Goal: Information Seeking & Learning: Check status

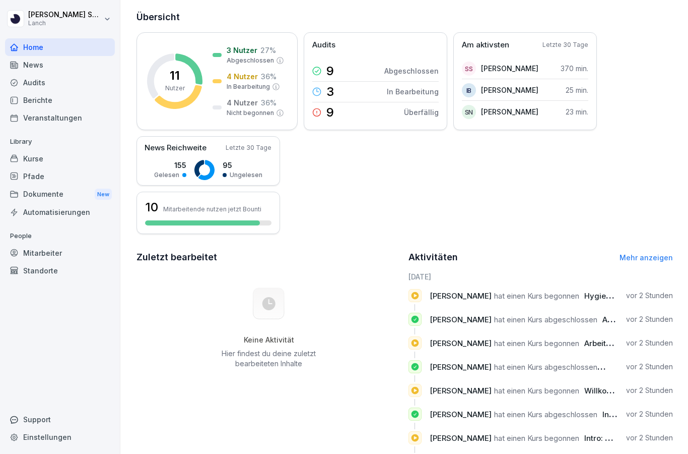
scroll to position [117, 0]
click at [179, 70] on p "11" at bounding box center [175, 76] width 10 height 12
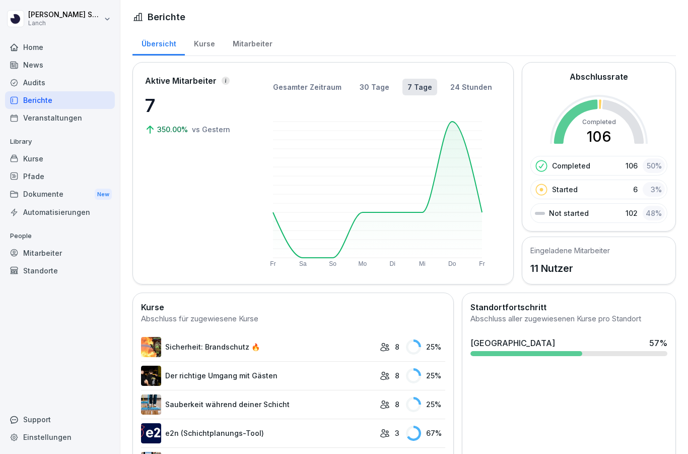
click at [601, 115] on rect at bounding box center [599, 144] width 98 height 98
click at [251, 39] on div "Mitarbeiter" at bounding box center [252, 43] width 57 height 26
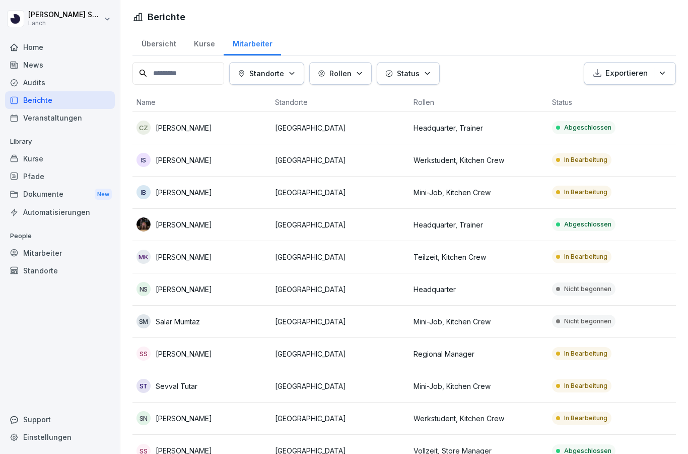
click at [423, 98] on th "Rollen" at bounding box center [479, 102] width 139 height 19
click at [427, 99] on th "Rollen" at bounding box center [479, 102] width 139 height 19
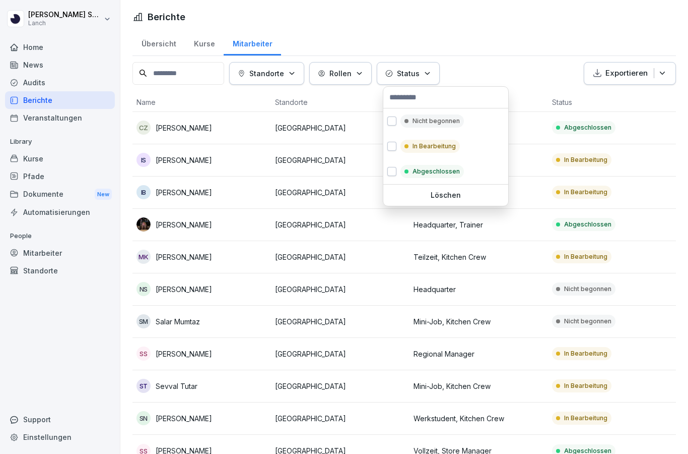
click at [429, 146] on p "In Bearbeitung" at bounding box center [434, 146] width 43 height 9
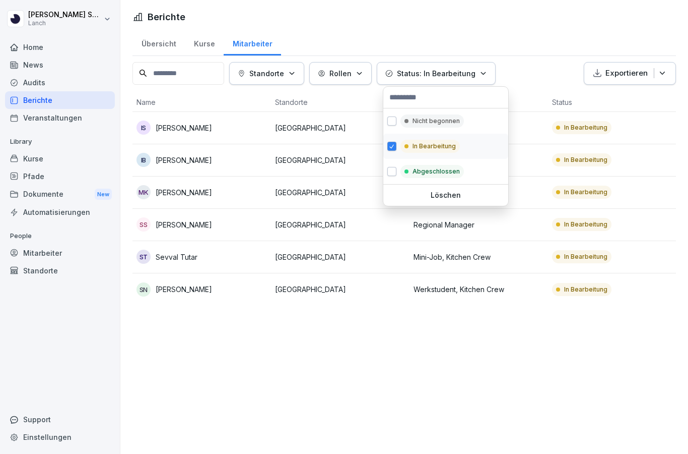
click at [306, 359] on html "[PERSON_NAME] Lanch Home News Audits Berichte Veranstaltungen Library Kurse Pfa…" at bounding box center [344, 227] width 688 height 454
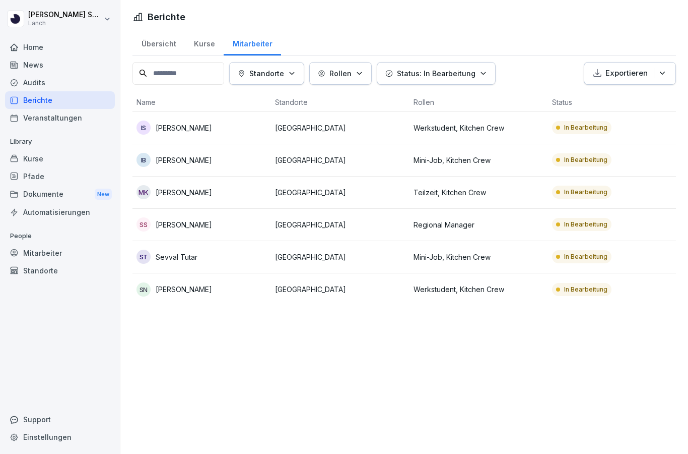
click at [325, 161] on p "[GEOGRAPHIC_DATA]" at bounding box center [340, 160] width 131 height 11
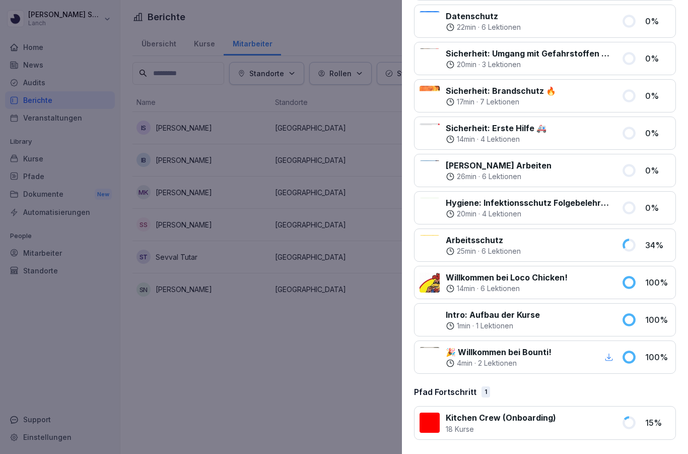
scroll to position [502, 0]
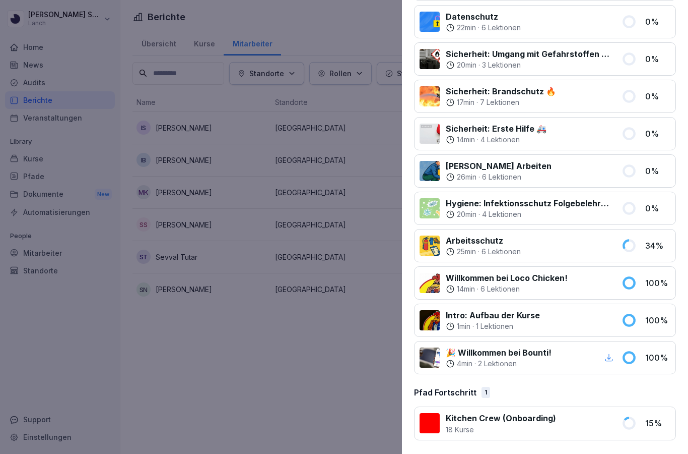
click at [278, 368] on div at bounding box center [344, 227] width 688 height 454
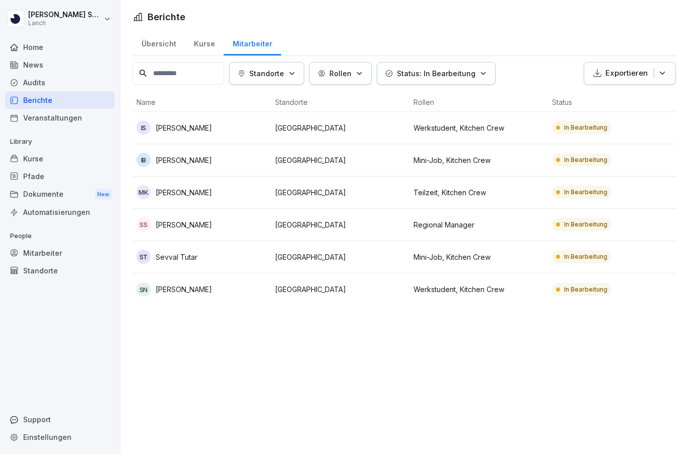
click at [205, 218] on div "SS [PERSON_NAME]" at bounding box center [202, 224] width 131 height 14
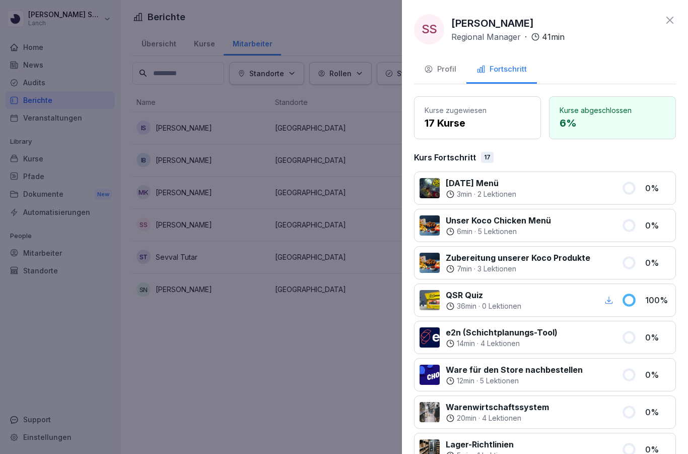
click at [289, 356] on div at bounding box center [344, 227] width 688 height 454
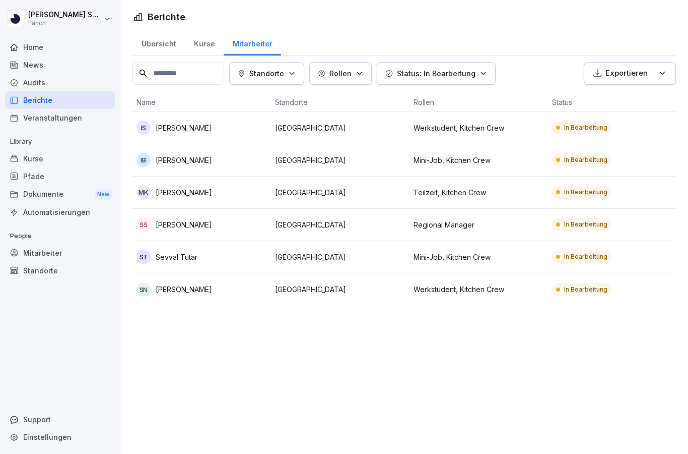
click at [358, 254] on p "[GEOGRAPHIC_DATA]" at bounding box center [340, 256] width 131 height 11
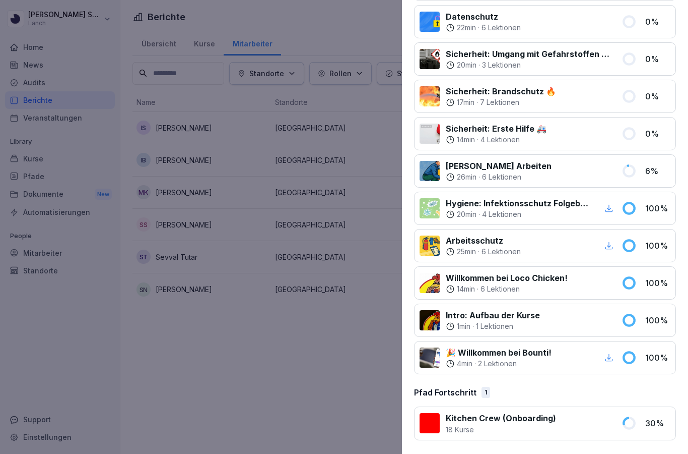
click at [288, 379] on div at bounding box center [344, 227] width 688 height 454
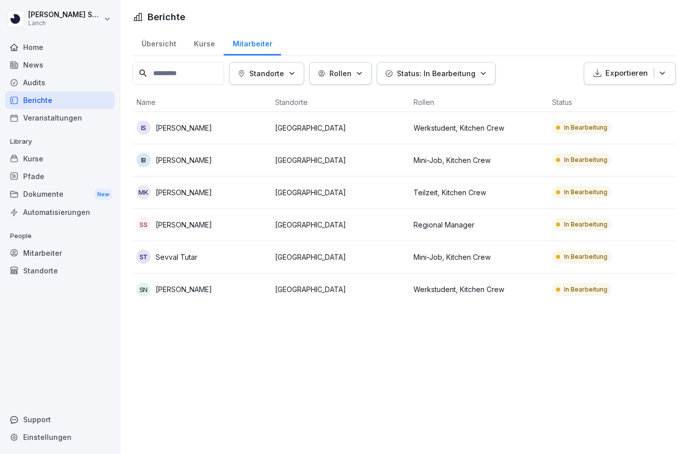
click at [218, 280] on td "SN [PERSON_NAME]" at bounding box center [202, 289] width 139 height 32
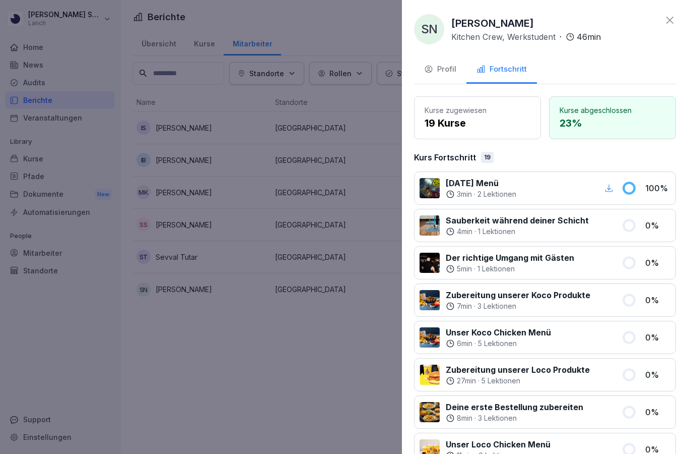
click at [214, 252] on div at bounding box center [344, 227] width 688 height 454
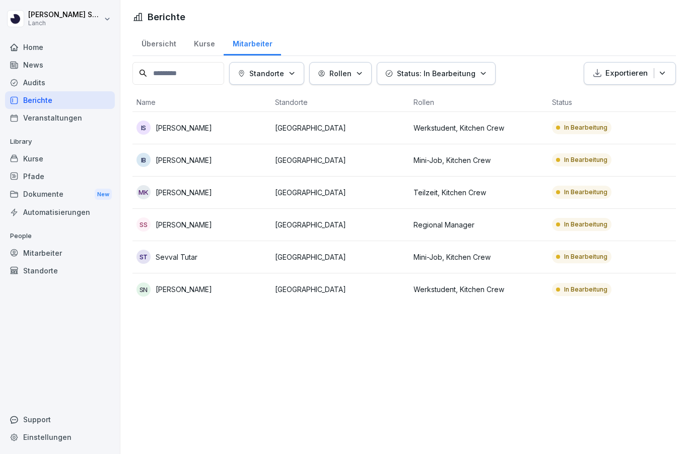
click at [214, 262] on div "ST Sevval Tutar" at bounding box center [202, 256] width 131 height 14
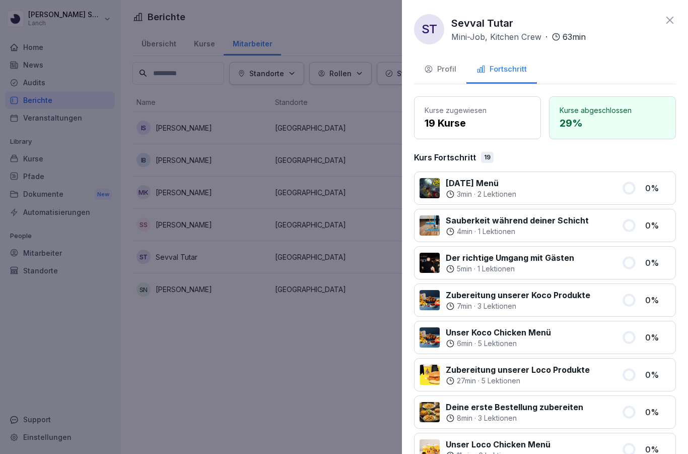
click at [206, 190] on div at bounding box center [344, 227] width 688 height 454
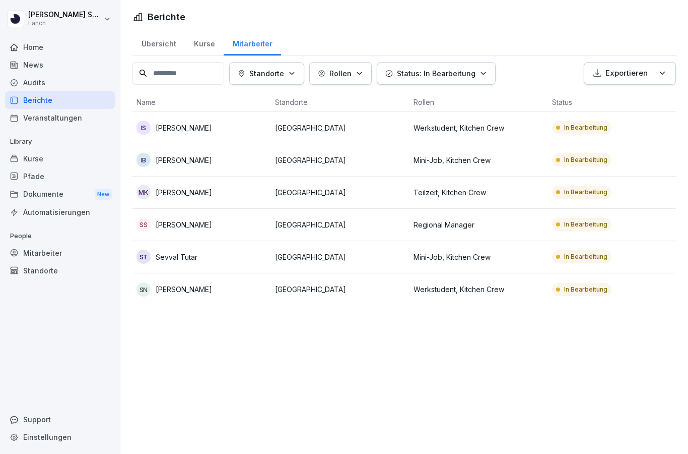
click at [225, 188] on div "MK [PERSON_NAME]" at bounding box center [202, 192] width 131 height 14
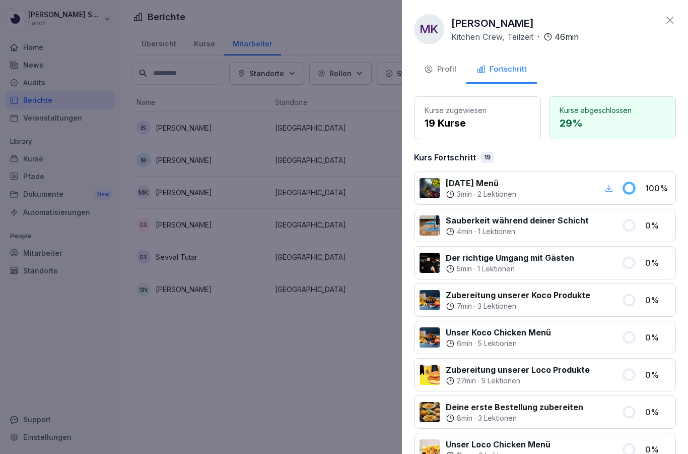
click at [227, 156] on div at bounding box center [344, 227] width 688 height 454
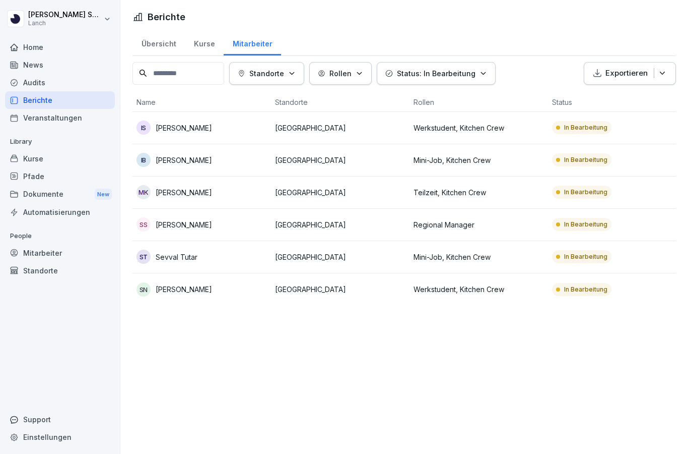
click at [223, 161] on div "IB [PERSON_NAME]" at bounding box center [202, 160] width 131 height 14
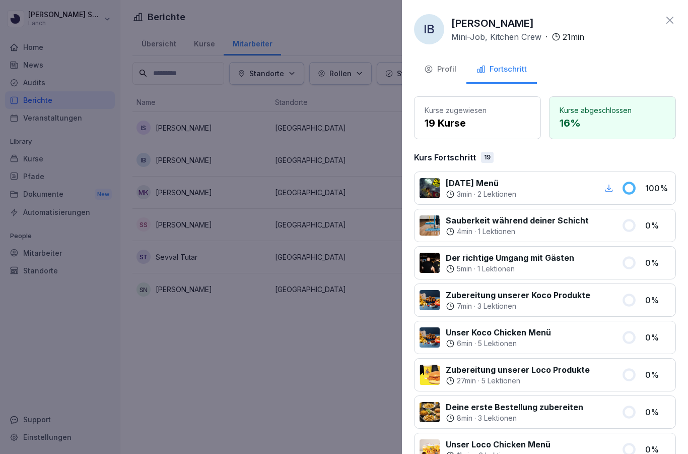
click at [232, 122] on div at bounding box center [344, 227] width 688 height 454
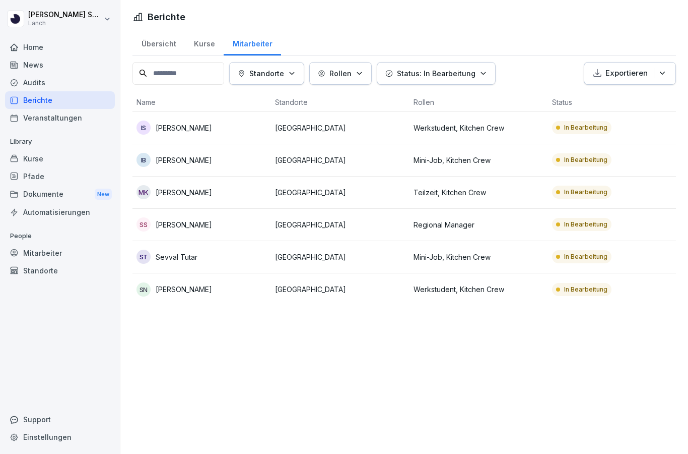
click at [233, 130] on div "IS [PERSON_NAME]" at bounding box center [202, 127] width 131 height 14
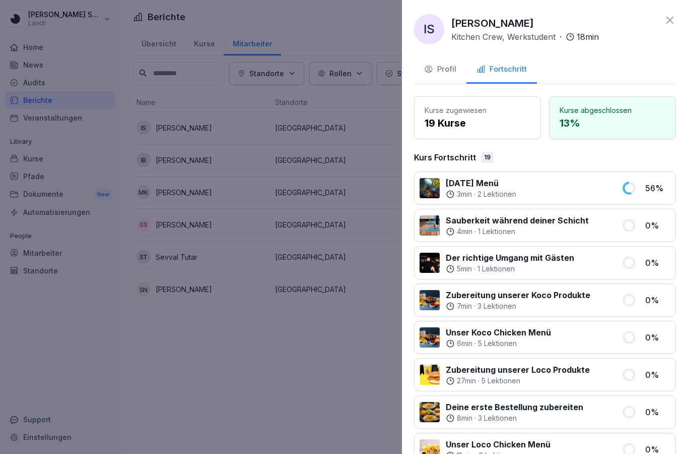
click at [261, 366] on div at bounding box center [344, 227] width 688 height 454
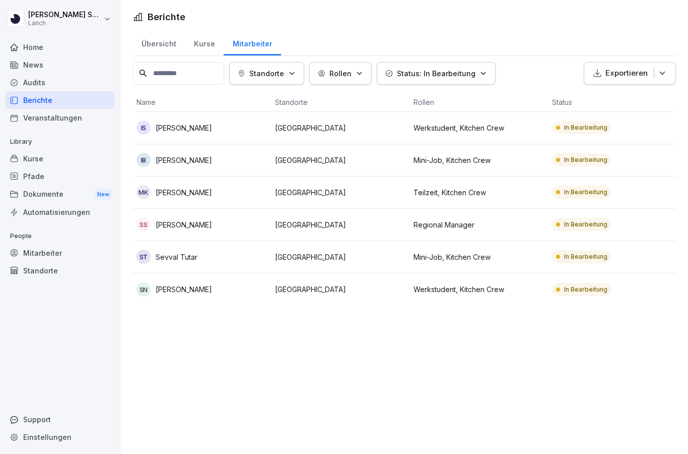
click at [205, 44] on div "Kurse" at bounding box center [204, 43] width 39 height 26
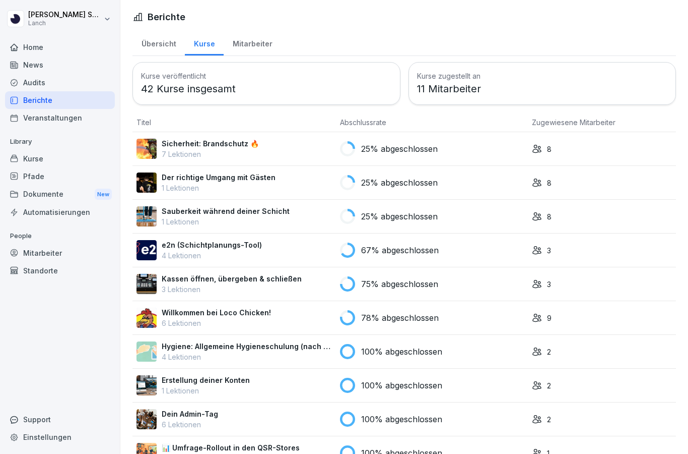
click at [59, 50] on div "Home" at bounding box center [60, 47] width 110 height 18
